Goal: Task Accomplishment & Management: Manage account settings

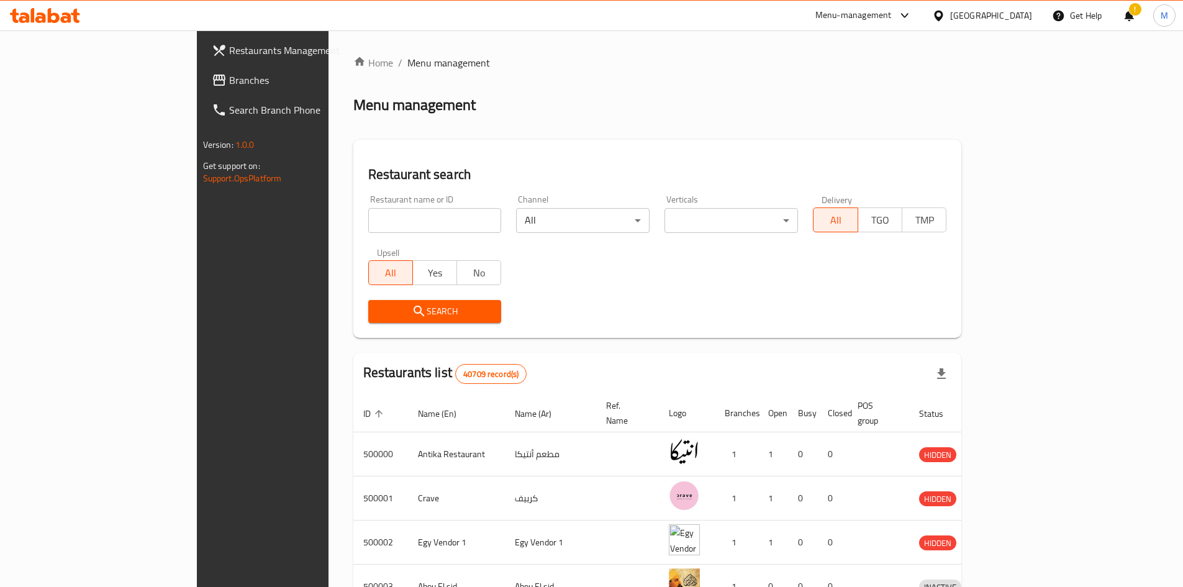
click at [368, 220] on input "search" at bounding box center [435, 220] width 134 height 25
type input "693703"
click button "Search" at bounding box center [435, 311] width 134 height 23
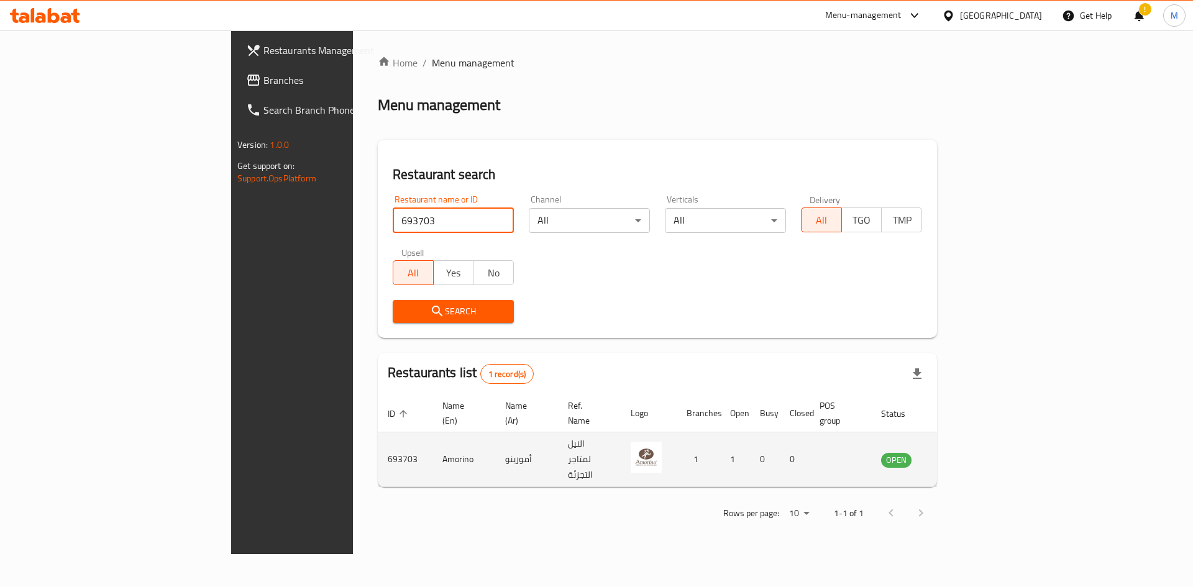
click at [960, 455] on icon "enhanced table" at bounding box center [954, 460] width 14 height 11
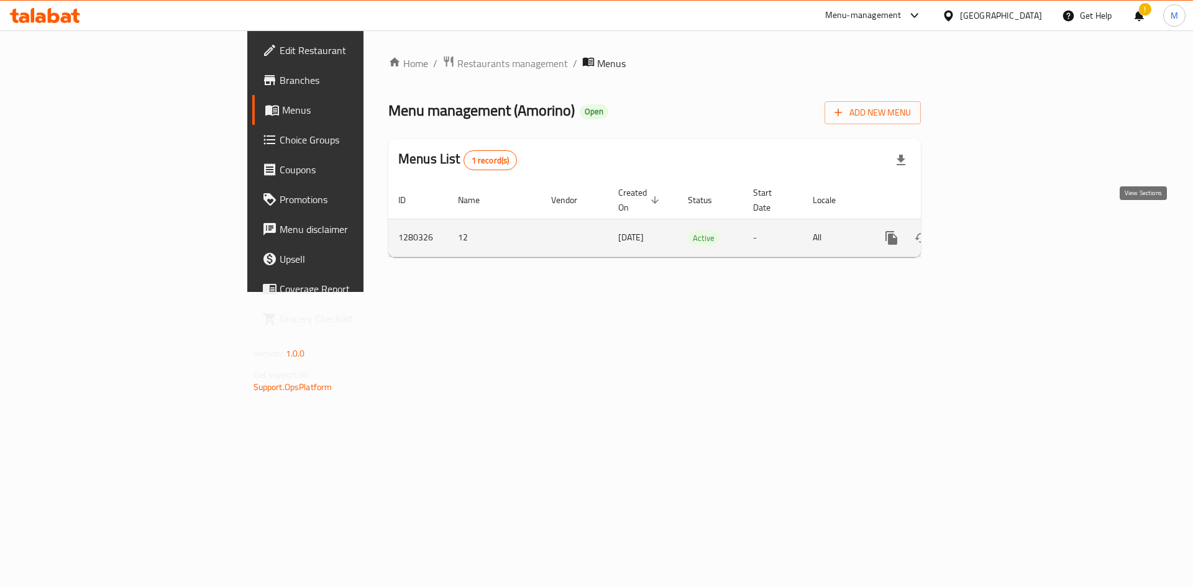
click at [988, 230] on icon "enhanced table" at bounding box center [980, 237] width 15 height 15
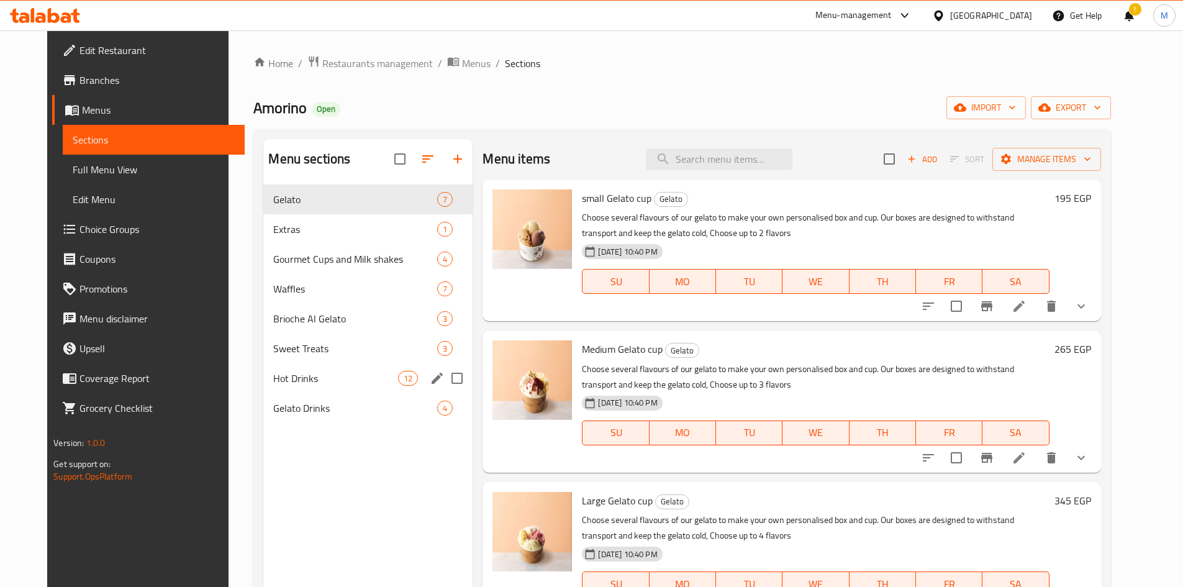
click at [266, 389] on div "Hot Drinks 12" at bounding box center [367, 378] width 209 height 30
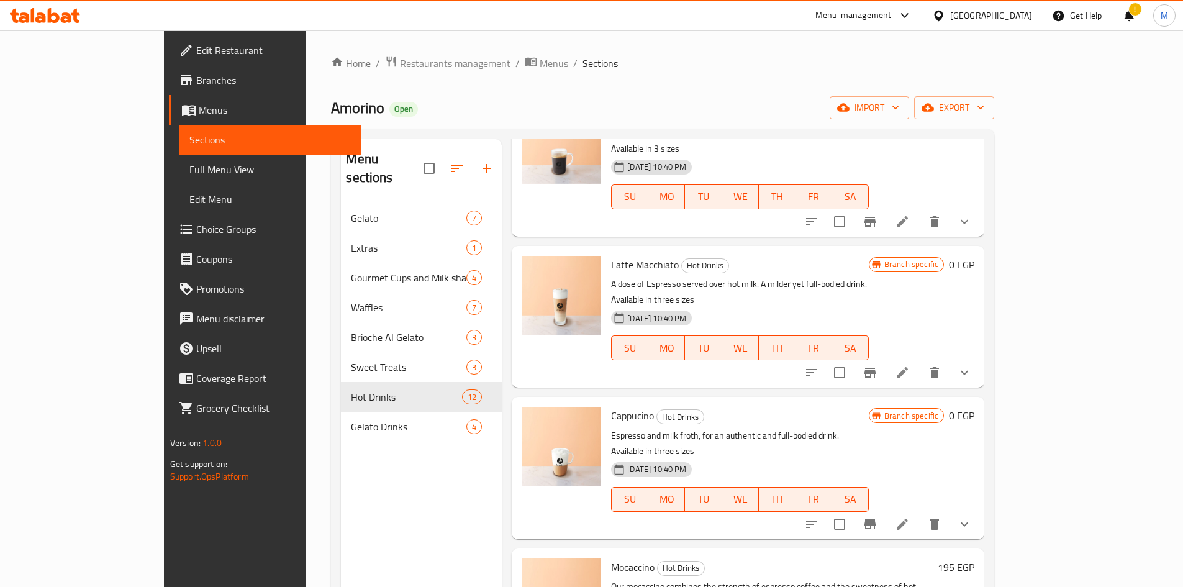
scroll to position [808, 0]
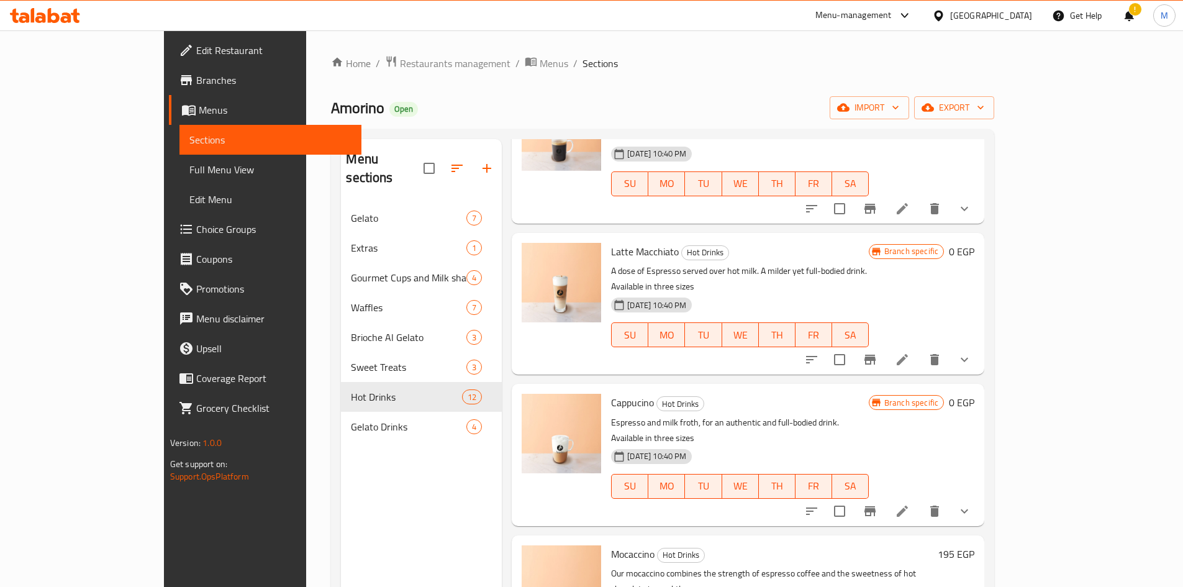
click at [968, 358] on icon "show more" at bounding box center [964, 360] width 7 height 4
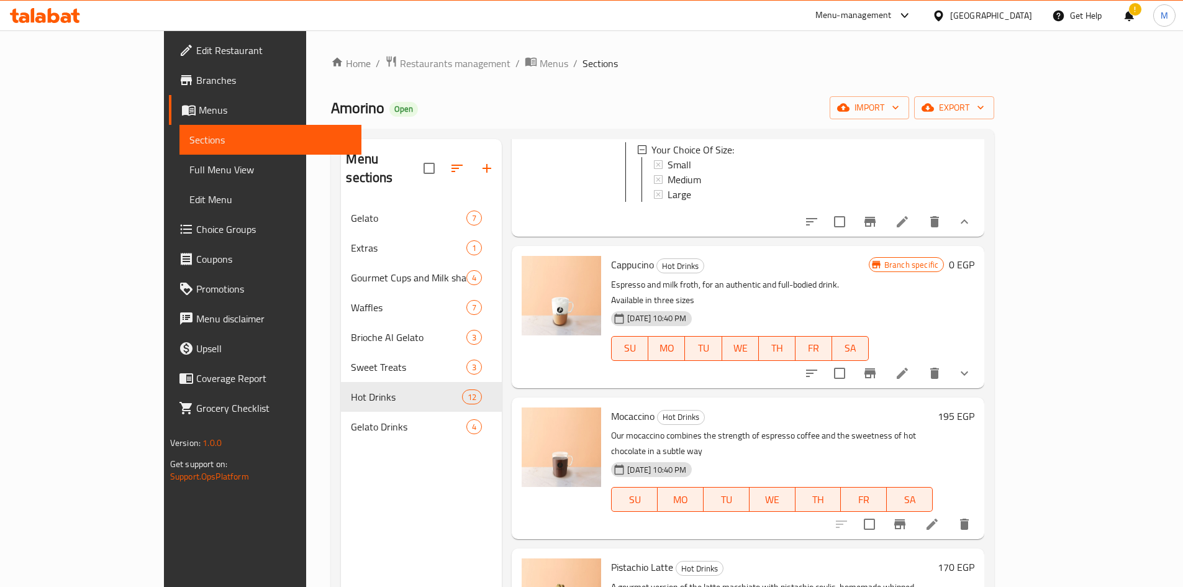
scroll to position [1056, 0]
click at [972, 365] on icon "show more" at bounding box center [964, 372] width 15 height 15
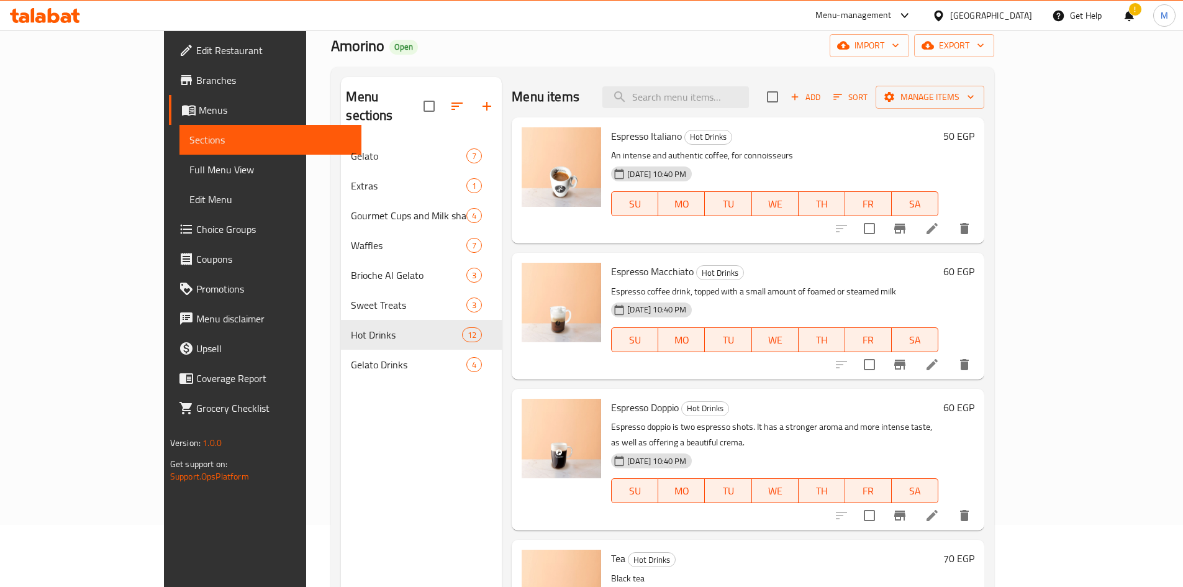
scroll to position [0, 0]
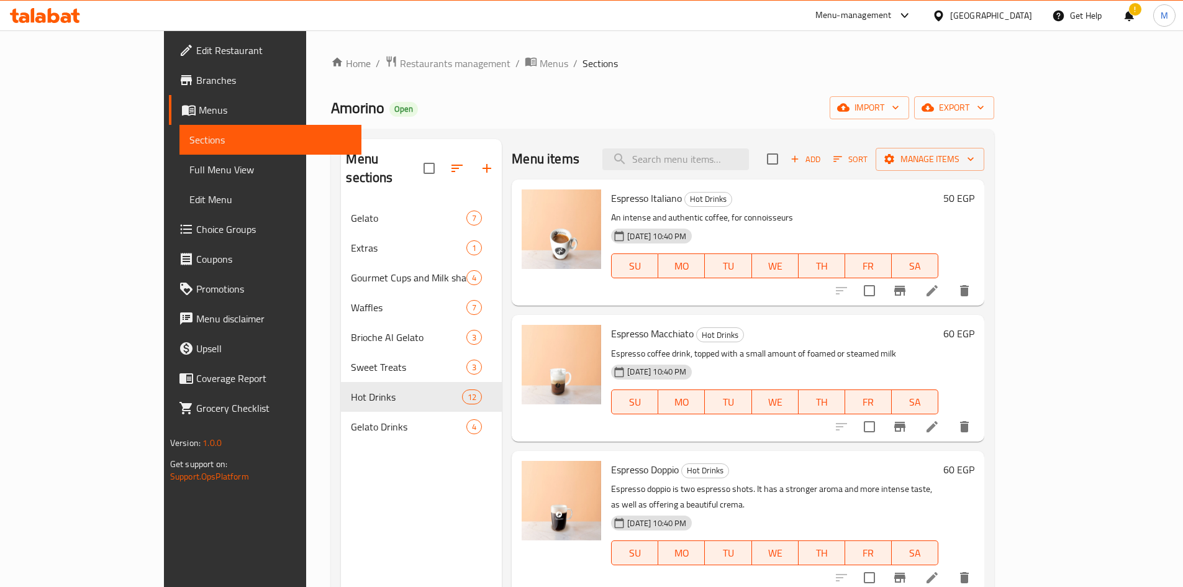
click at [617, 97] on div "Amorino Open import export" at bounding box center [662, 107] width 663 height 23
